Goal: Transaction & Acquisition: Download file/media

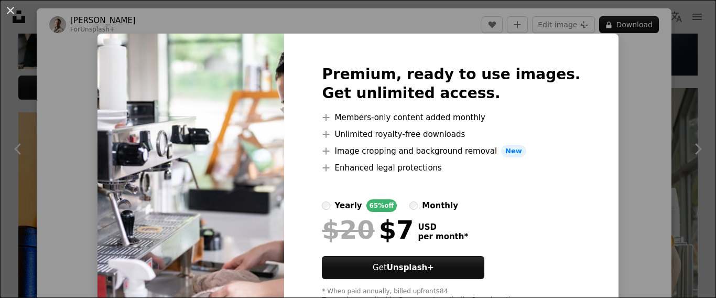
scroll to position [52, 0]
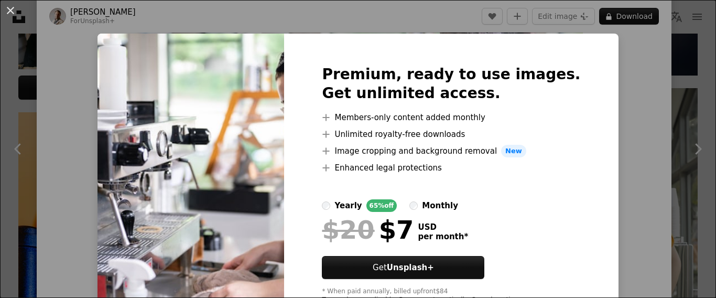
click at [640, 62] on div "An X shape Premium, ready to use images. Get unlimited access. A plus sign Memb…" at bounding box center [358, 149] width 716 height 298
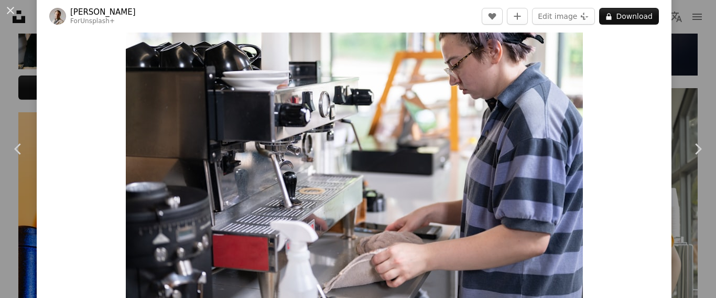
click at [433, 132] on img "Zoom in on this image" at bounding box center [354, 146] width 457 height 304
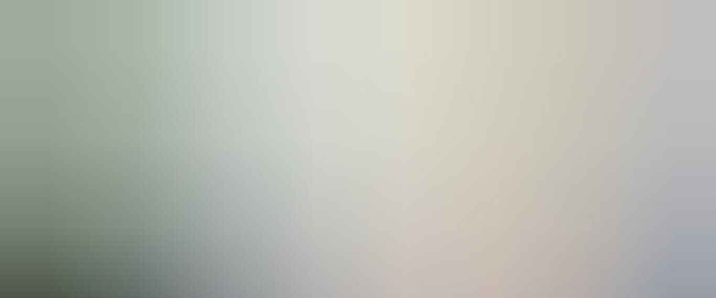
scroll to position [86, 0]
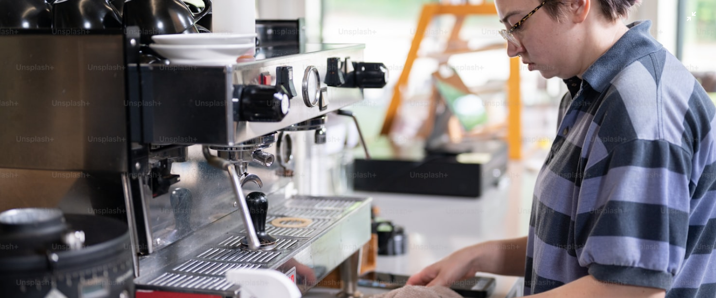
click at [447, 135] on img "Zoom out on this image" at bounding box center [357, 151] width 717 height 477
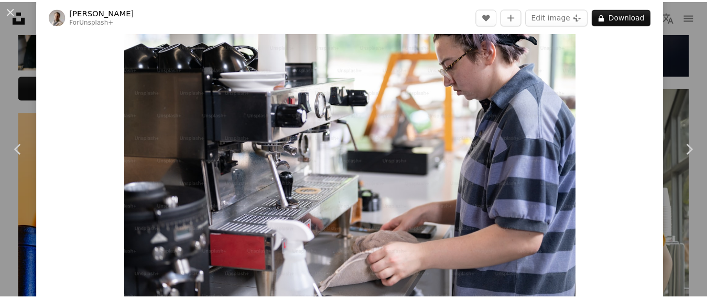
scroll to position [0, 0]
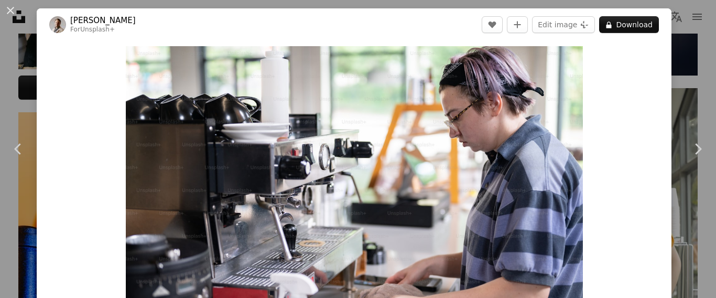
click at [107, 126] on div "Zoom in" at bounding box center [354, 198] width 634 height 314
click at [27, 34] on div "An X shape Chevron left Chevron right [PERSON_NAME] For Unsplash+ A heart A plu…" at bounding box center [358, 149] width 716 height 298
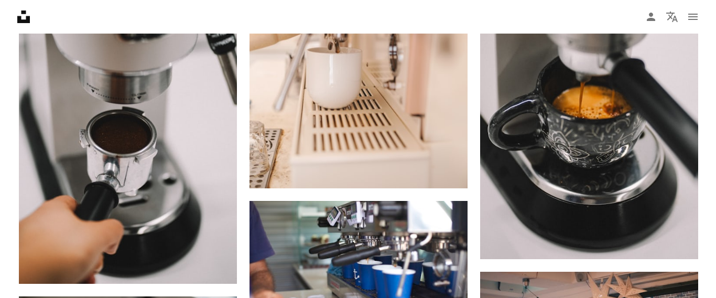
scroll to position [1310, 0]
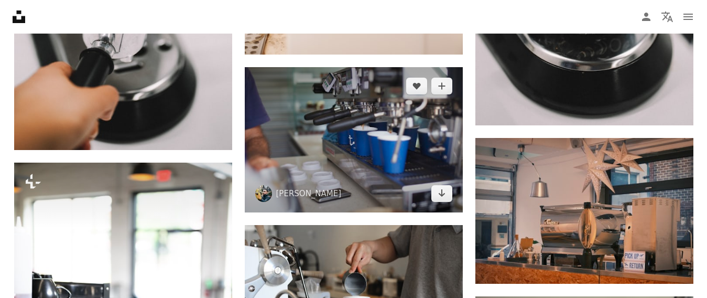
click at [417, 140] on img at bounding box center [354, 139] width 218 height 145
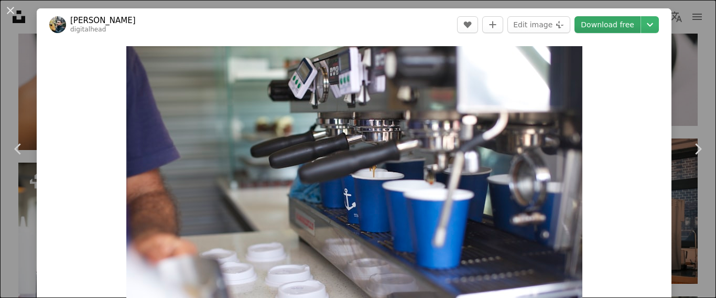
click at [621, 26] on link "Download free" at bounding box center [607, 24] width 66 height 17
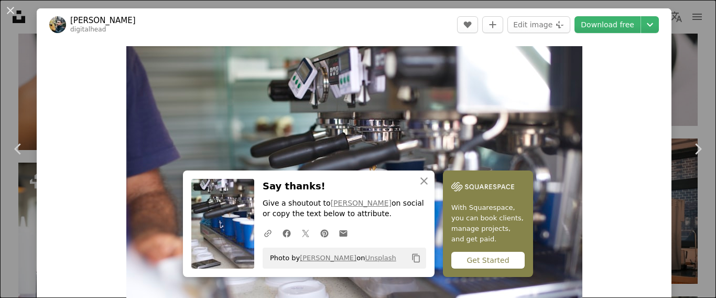
click at [19, 95] on div "An X shape Chevron left Chevron right [PERSON_NAME] Wales digitalhead A heart A…" at bounding box center [358, 149] width 716 height 298
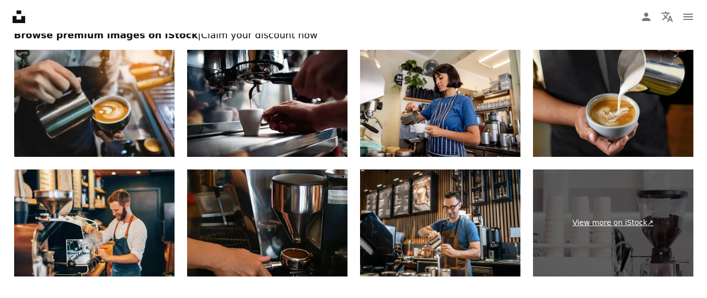
scroll to position [2305, 0]
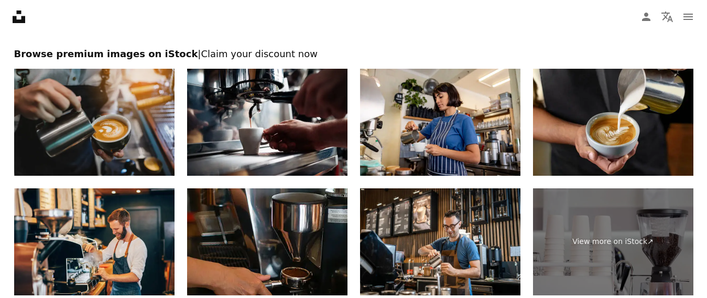
click at [123, 127] on img at bounding box center [94, 122] width 160 height 107
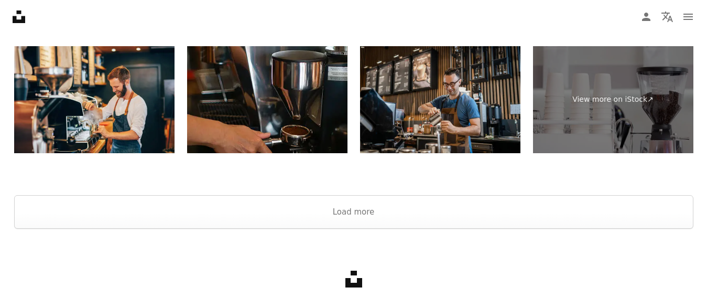
scroll to position [2498, 0]
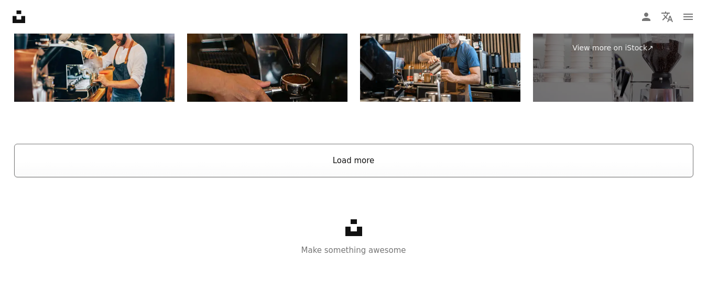
click at [366, 167] on button "Load more" at bounding box center [353, 161] width 679 height 34
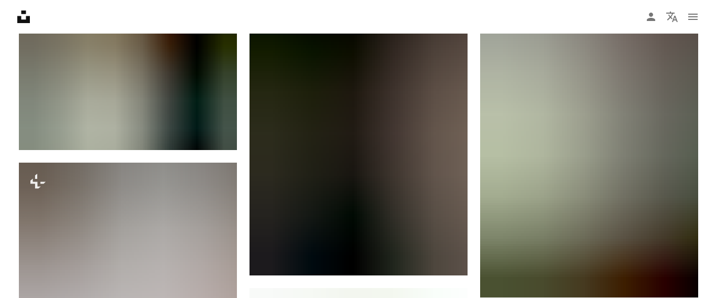
scroll to position [3219, 0]
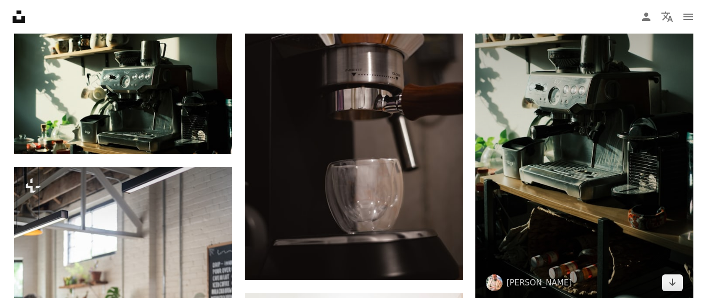
click at [624, 178] on img at bounding box center [584, 138] width 218 height 327
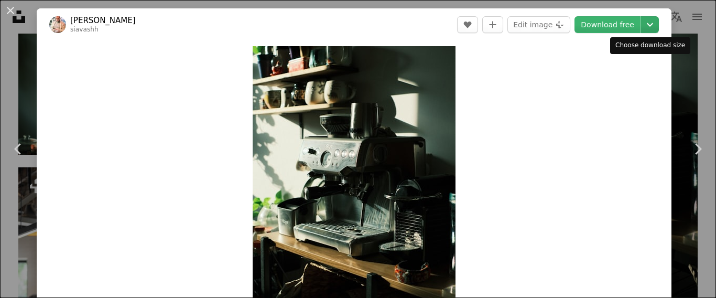
click at [646, 23] on icon "Chevron down" at bounding box center [649, 24] width 17 height 13
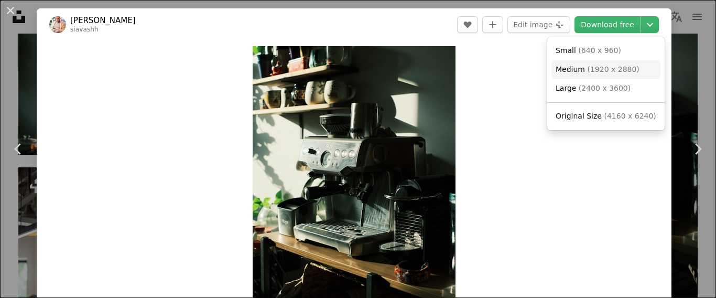
click at [603, 69] on span "( 1920 x 2880 )" at bounding box center [613, 69] width 52 height 8
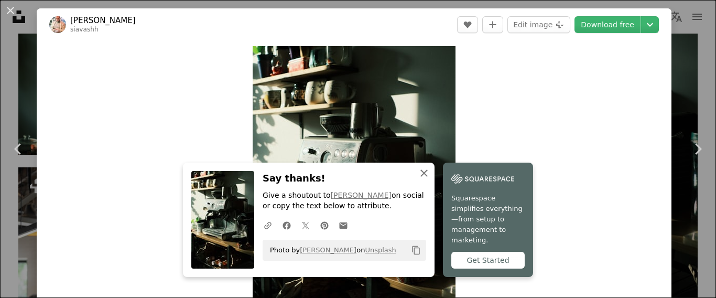
click at [420, 173] on icon "An X shape" at bounding box center [423, 173] width 13 height 13
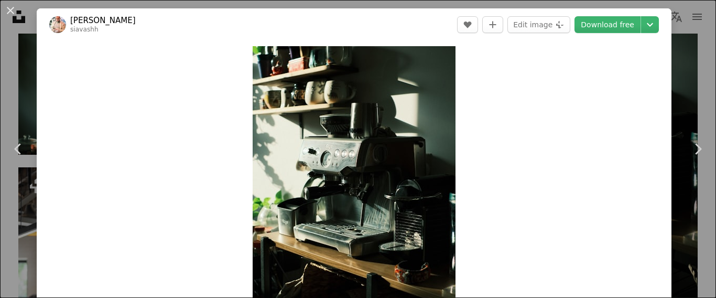
click at [30, 73] on div "An X shape Chevron left Chevron right [PERSON_NAME] siavashh A heart A plus sig…" at bounding box center [358, 149] width 716 height 298
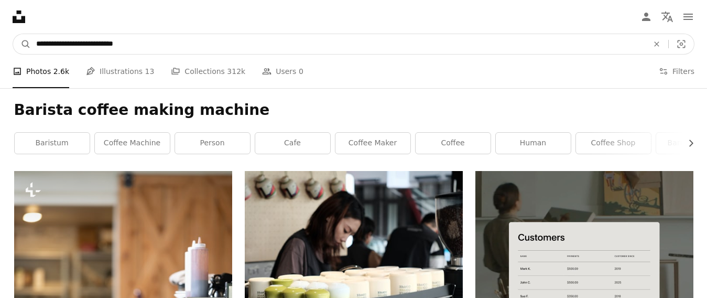
click at [69, 42] on input "**********" at bounding box center [338, 44] width 614 height 20
click at [56, 41] on input "**********" at bounding box center [338, 44] width 614 height 20
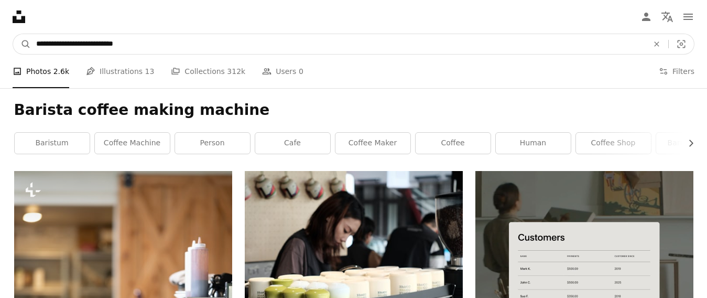
click at [56, 41] on input "**********" at bounding box center [338, 44] width 614 height 20
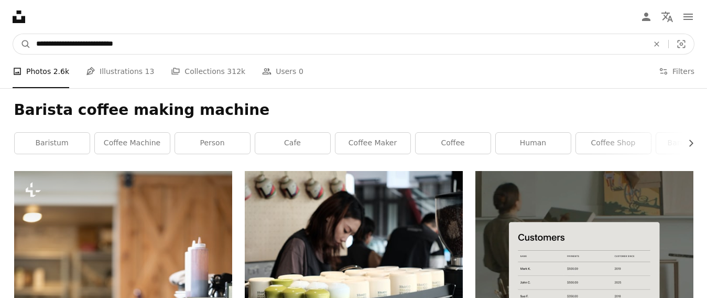
click at [62, 45] on input "**********" at bounding box center [338, 44] width 614 height 20
click at [121, 47] on input "**********" at bounding box center [338, 44] width 614 height 20
type input "**********"
click at [13, 34] on button "A magnifying glass" at bounding box center [22, 44] width 18 height 20
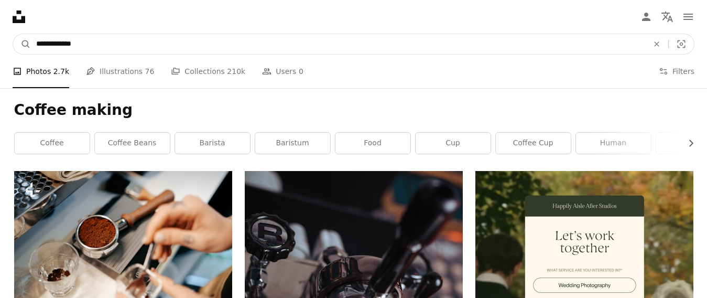
click at [127, 42] on input "**********" at bounding box center [338, 44] width 614 height 20
type input "**********"
click at [13, 34] on button "A magnifying glass" at bounding box center [22, 44] width 18 height 20
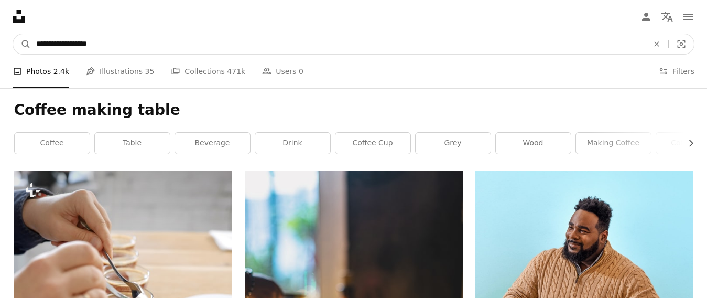
click at [136, 42] on input "**********" at bounding box center [338, 44] width 614 height 20
type input "**********"
click at [13, 34] on button "A magnifying glass" at bounding box center [22, 44] width 18 height 20
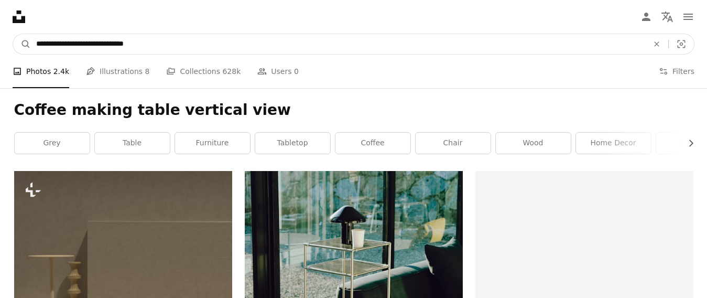
click at [107, 43] on input "**********" at bounding box center [338, 44] width 614 height 20
type input "**********"
click at [13, 34] on button "A magnifying glass" at bounding box center [22, 44] width 18 height 20
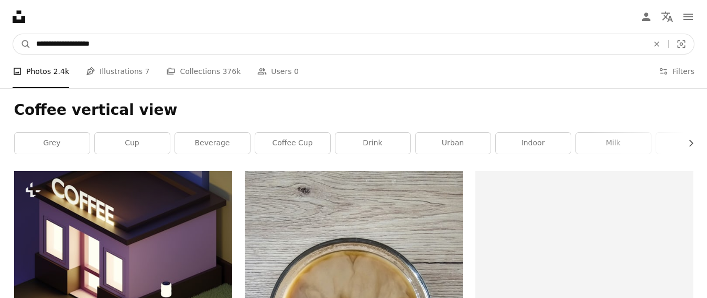
click at [119, 47] on input "**********" at bounding box center [338, 44] width 614 height 20
type input "******"
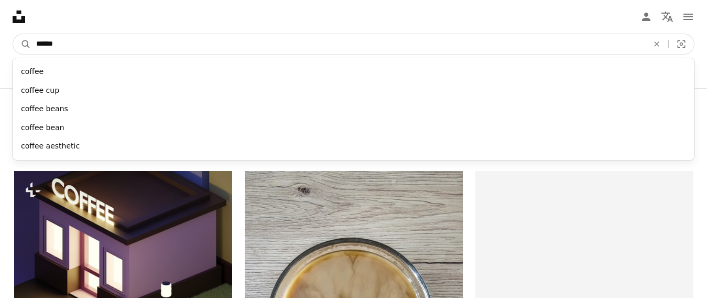
click button "A magnifying glass" at bounding box center [22, 44] width 18 height 20
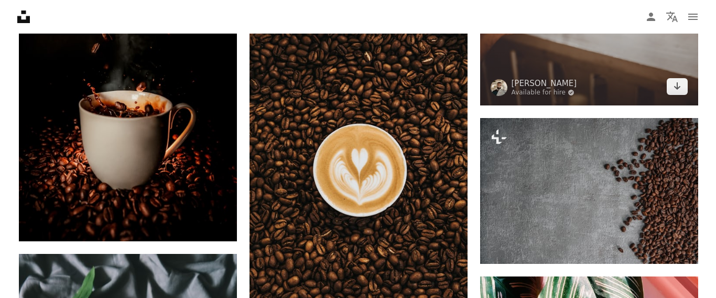
scroll to position [1624, 0]
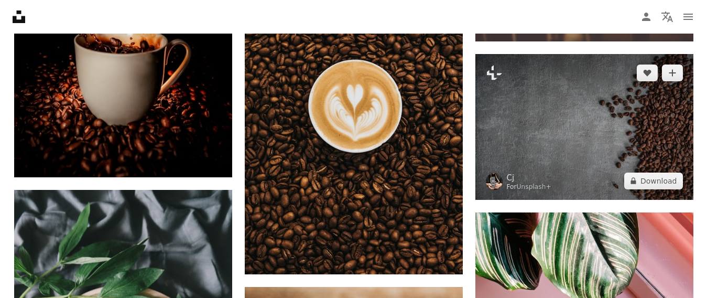
click at [549, 144] on img at bounding box center [584, 127] width 218 height 146
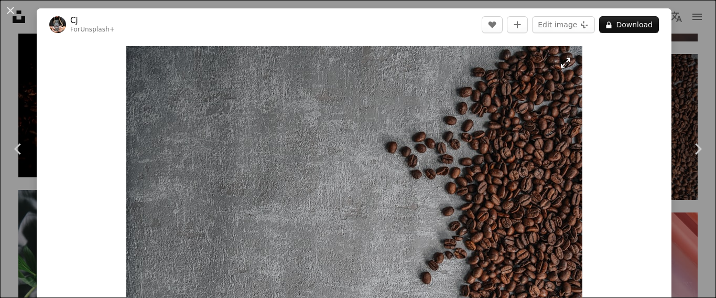
click at [534, 147] on img "Zoom in on this image" at bounding box center [354, 198] width 456 height 304
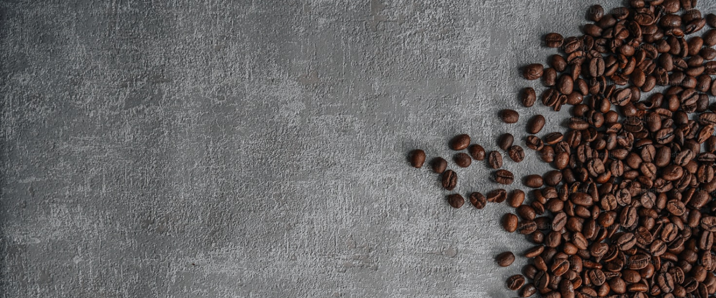
scroll to position [87, 0]
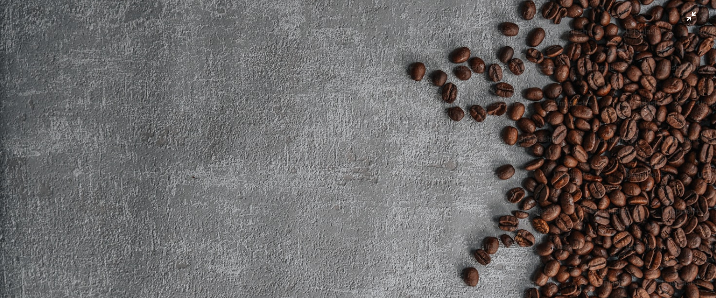
click at [450, 171] on img "Zoom out on this image" at bounding box center [357, 152] width 717 height 478
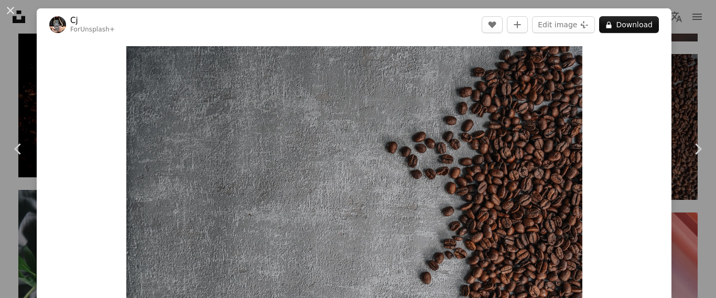
scroll to position [46, 0]
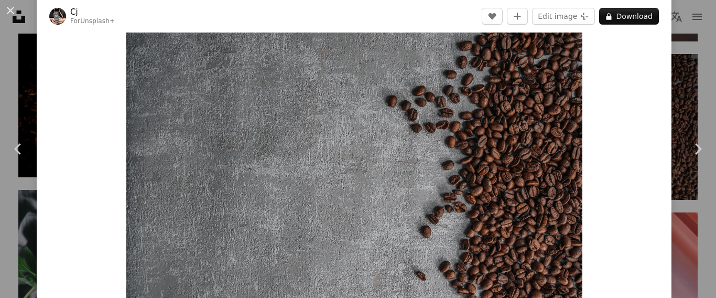
drag, startPoint x: 509, startPoint y: 146, endPoint x: 616, endPoint y: 57, distance: 139.5
click at [614, 59] on div "Zoom in" at bounding box center [354, 152] width 634 height 314
click at [625, 18] on button "A lock Download" at bounding box center [629, 16] width 60 height 17
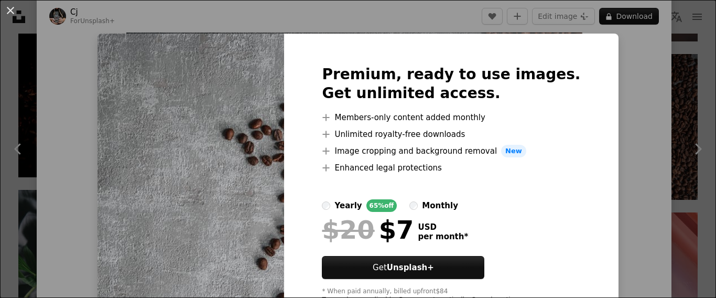
click at [632, 85] on div "An X shape Premium, ready to use images. Get unlimited access. A plus sign Memb…" at bounding box center [358, 149] width 716 height 298
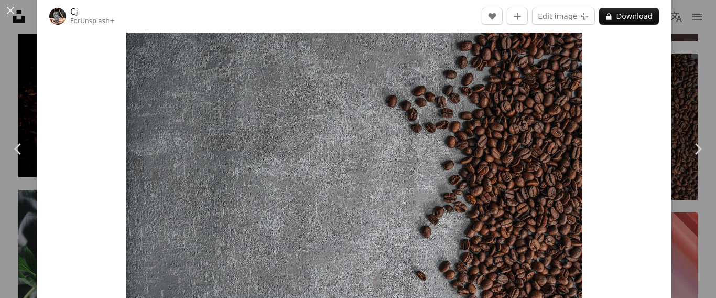
click at [282, 191] on img "Zoom in on this image" at bounding box center [354, 152] width 456 height 304
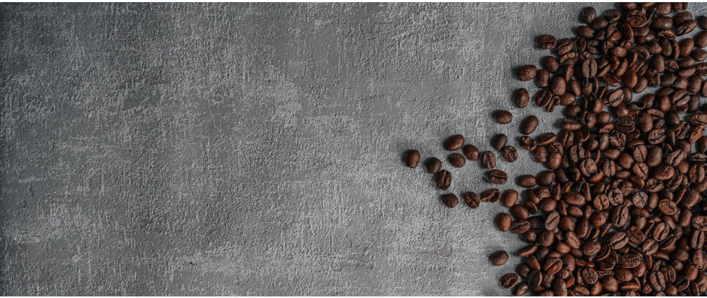
scroll to position [87, 0]
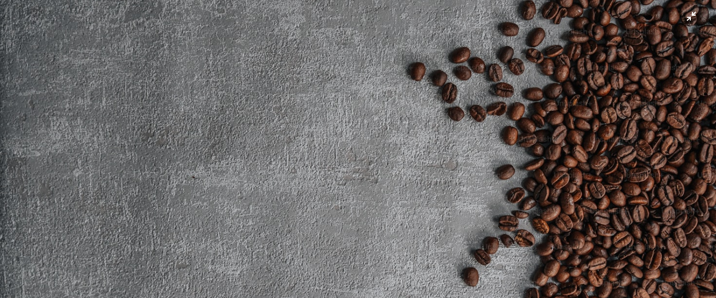
click at [471, 116] on img "Zoom out on this image" at bounding box center [357, 152] width 717 height 478
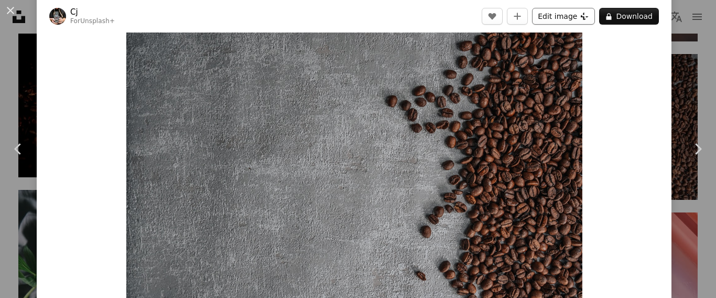
click at [584, 16] on icon "Plus sign for Unsplash+" at bounding box center [584, 16] width 8 height 8
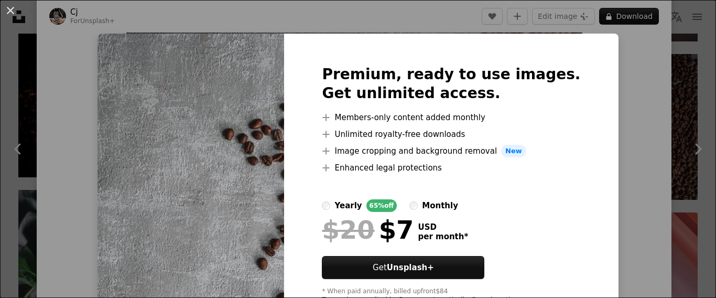
click at [624, 86] on div "An X shape Premium, ready to use images. Get unlimited access. A plus sign Memb…" at bounding box center [358, 149] width 716 height 298
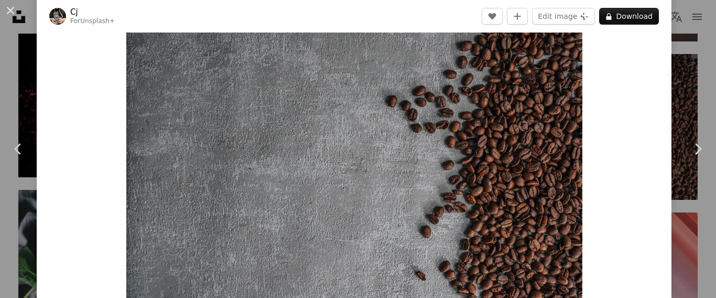
click at [26, 76] on div "An X shape Chevron left Chevron right Cj For Unsplash+ A heart A plus sign Edit…" at bounding box center [358, 149] width 716 height 298
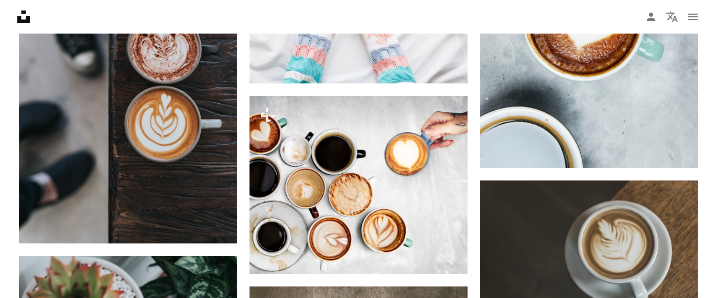
scroll to position [38186, 0]
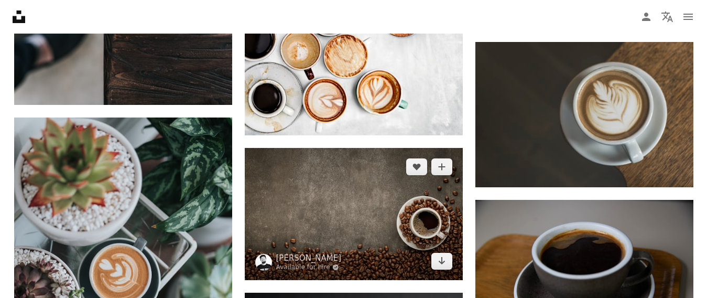
click at [368, 222] on img at bounding box center [354, 213] width 218 height 131
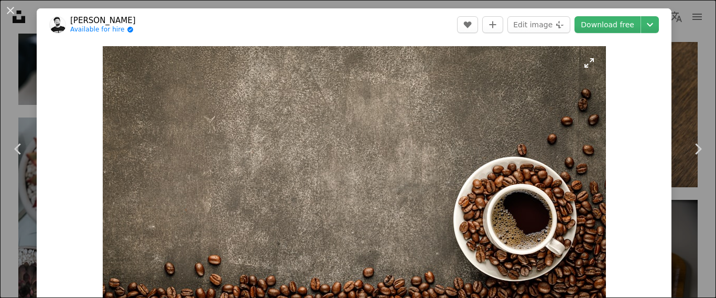
click at [439, 218] on img "Zoom in on this image" at bounding box center [354, 198] width 503 height 304
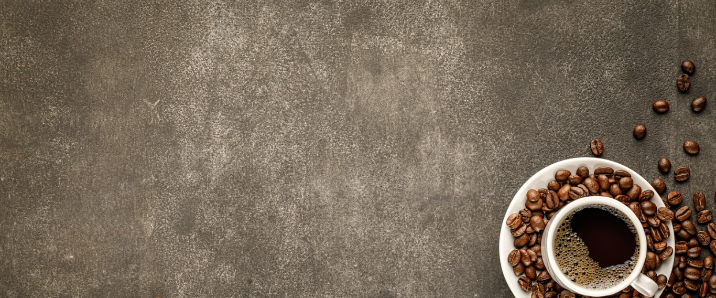
scroll to position [65, 0]
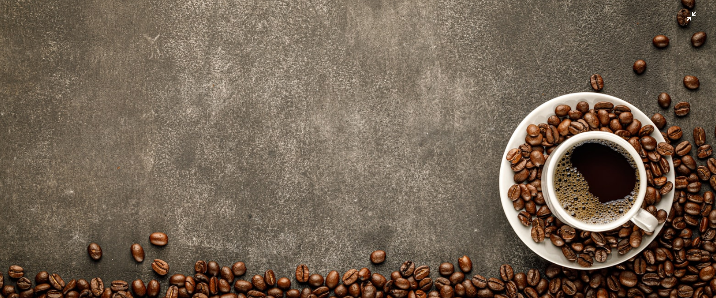
click at [409, 196] on img "Zoom out on this image" at bounding box center [357, 151] width 717 height 433
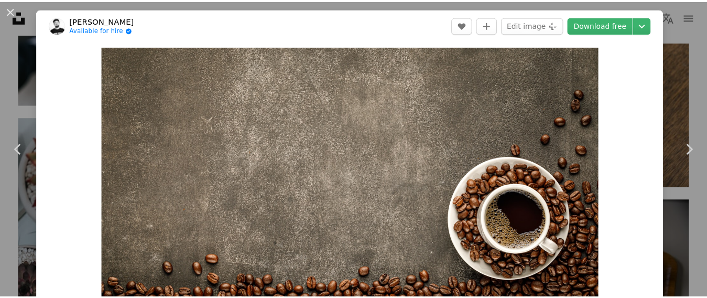
scroll to position [46, 0]
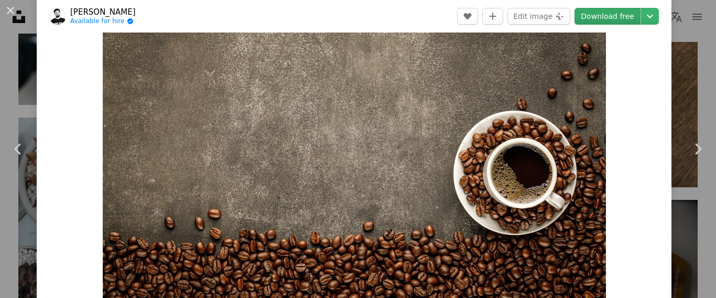
click at [633, 18] on link "Download free" at bounding box center [607, 16] width 66 height 17
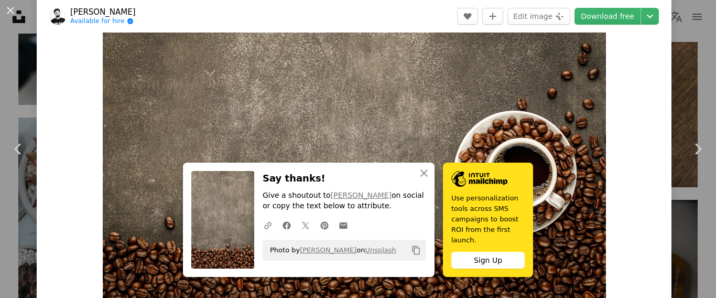
click at [32, 74] on div "An X shape Chevron left Chevron right [PERSON_NAME] Available for hire A checkm…" at bounding box center [358, 149] width 716 height 298
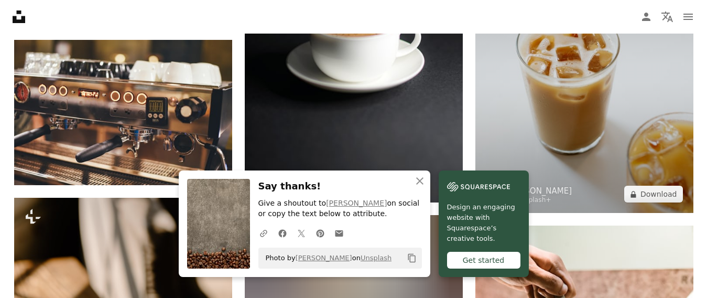
scroll to position [38605, 0]
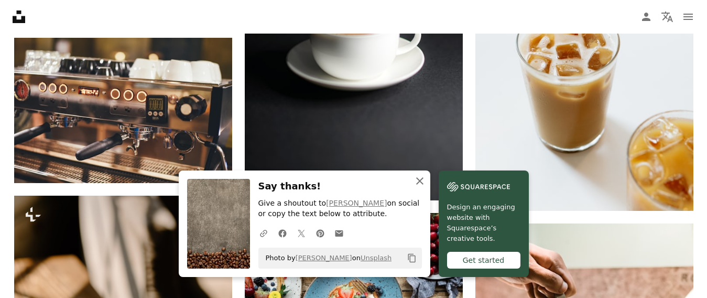
click at [417, 179] on icon "button" at bounding box center [419, 180] width 7 height 7
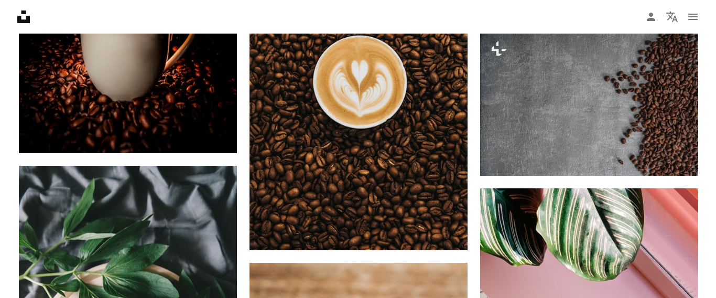
scroll to position [1652, 0]
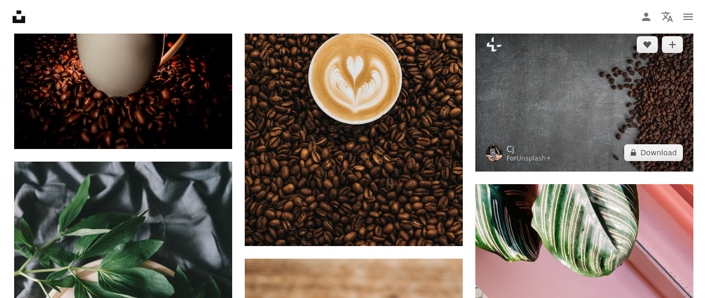
click at [593, 103] on img at bounding box center [584, 99] width 218 height 146
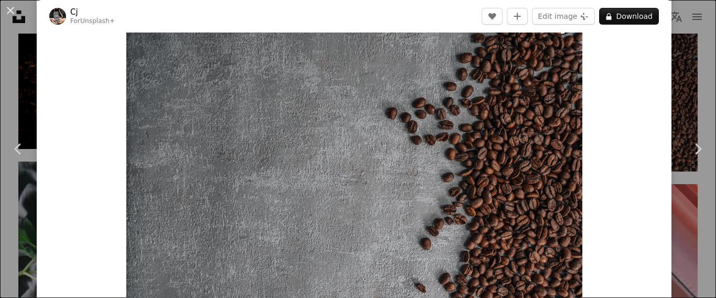
scroll to position [52, 0]
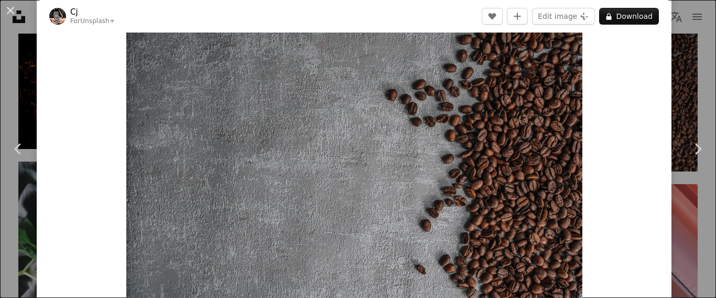
click at [422, 150] on img "Zoom in on this image" at bounding box center [354, 146] width 456 height 304
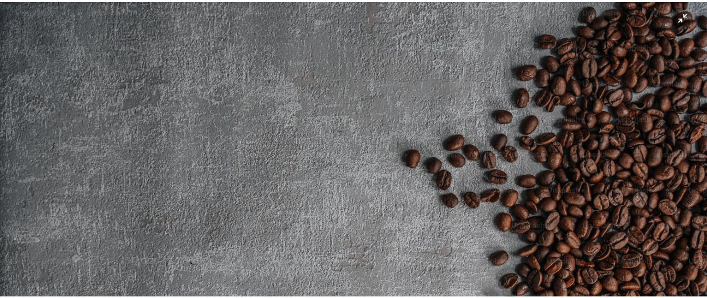
scroll to position [87, 0]
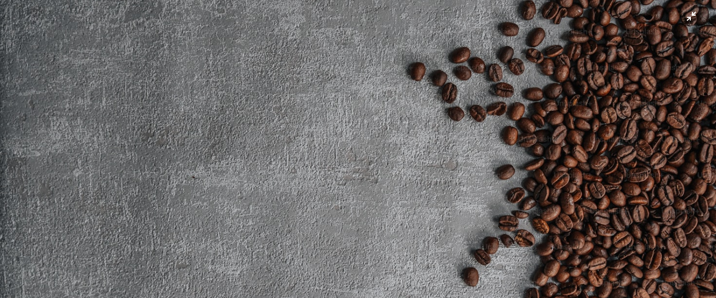
click at [554, 64] on img "Zoom out on this image" at bounding box center [357, 152] width 717 height 478
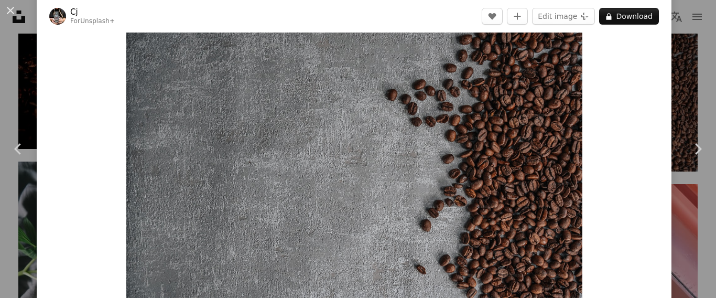
click at [688, 41] on div "An X shape Chevron left Chevron right Cj For Unsplash+ A heart A plus sign Edit…" at bounding box center [358, 149] width 716 height 298
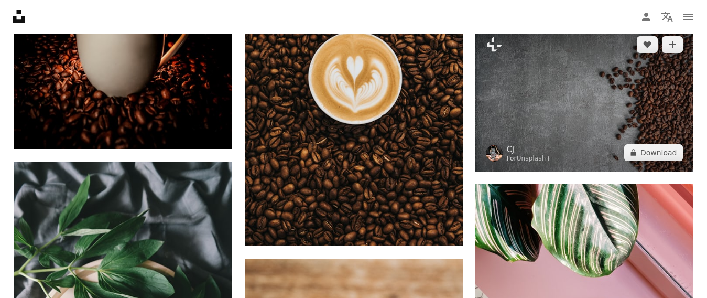
click at [564, 75] on img at bounding box center [584, 99] width 218 height 146
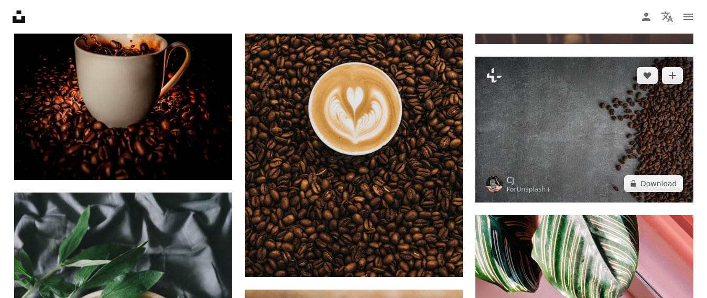
scroll to position [1600, 0]
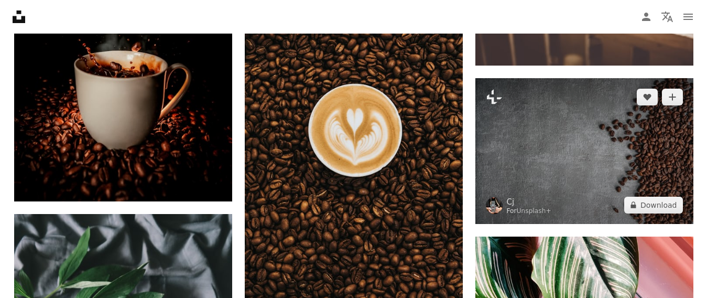
click at [567, 144] on img at bounding box center [584, 151] width 218 height 146
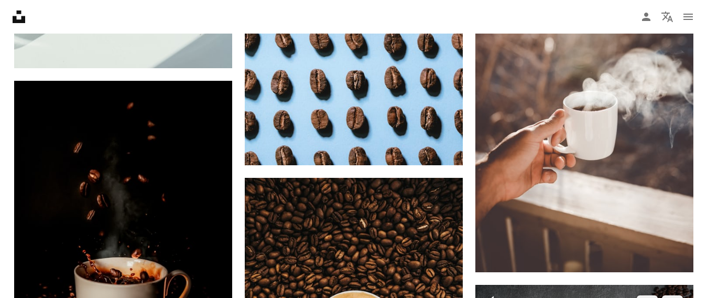
scroll to position [1233, 0]
